Goal: Entertainment & Leisure: Consume media (video, audio)

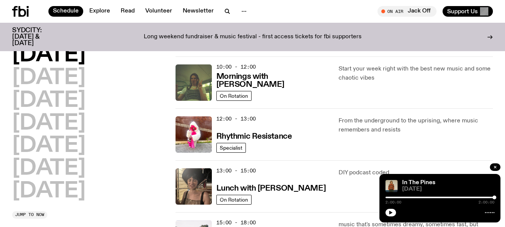
scroll to position [151, 0]
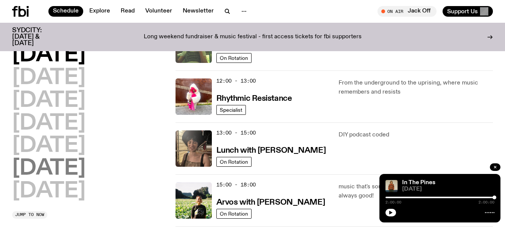
click at [51, 166] on h2 "[DATE]" at bounding box center [48, 168] width 73 height 21
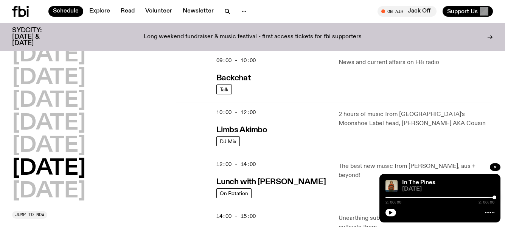
scroll to position [172, 0]
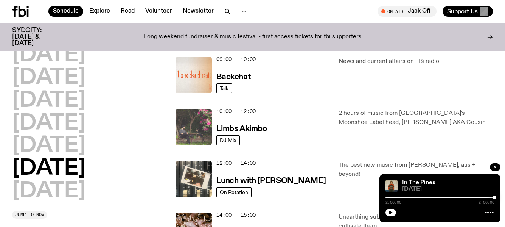
click at [191, 118] on img at bounding box center [194, 127] width 36 height 36
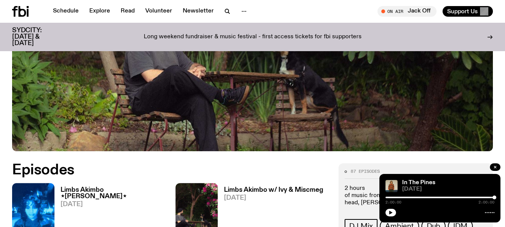
scroll to position [265, 0]
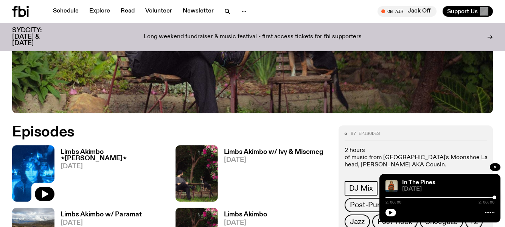
click at [38, 176] on img at bounding box center [33, 173] width 42 height 56
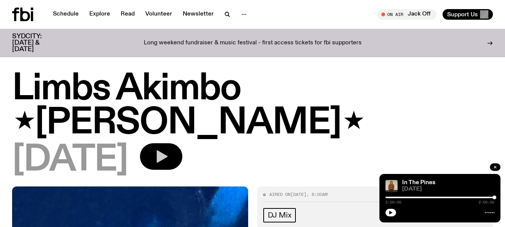
click at [168, 150] on icon "button" at bounding box center [162, 156] width 11 height 12
